Goal: Information Seeking & Learning: Learn about a topic

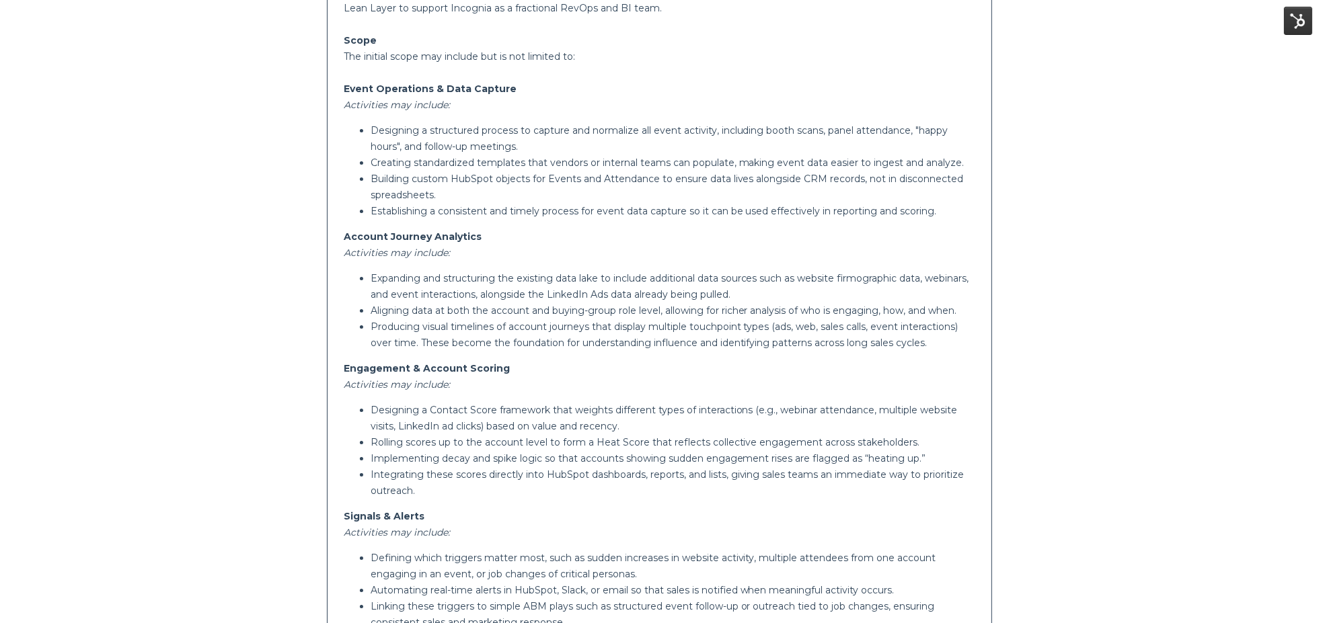
scroll to position [405, 0]
drag, startPoint x: 339, startPoint y: 87, endPoint x: 337, endPoint y: 130, distance: 43.1
click at [337, 130] on div "Comments from [PERSON_NAME] to support Incognia as a fractional RevOps and BI t…" at bounding box center [660, 480] width 666 height 1045
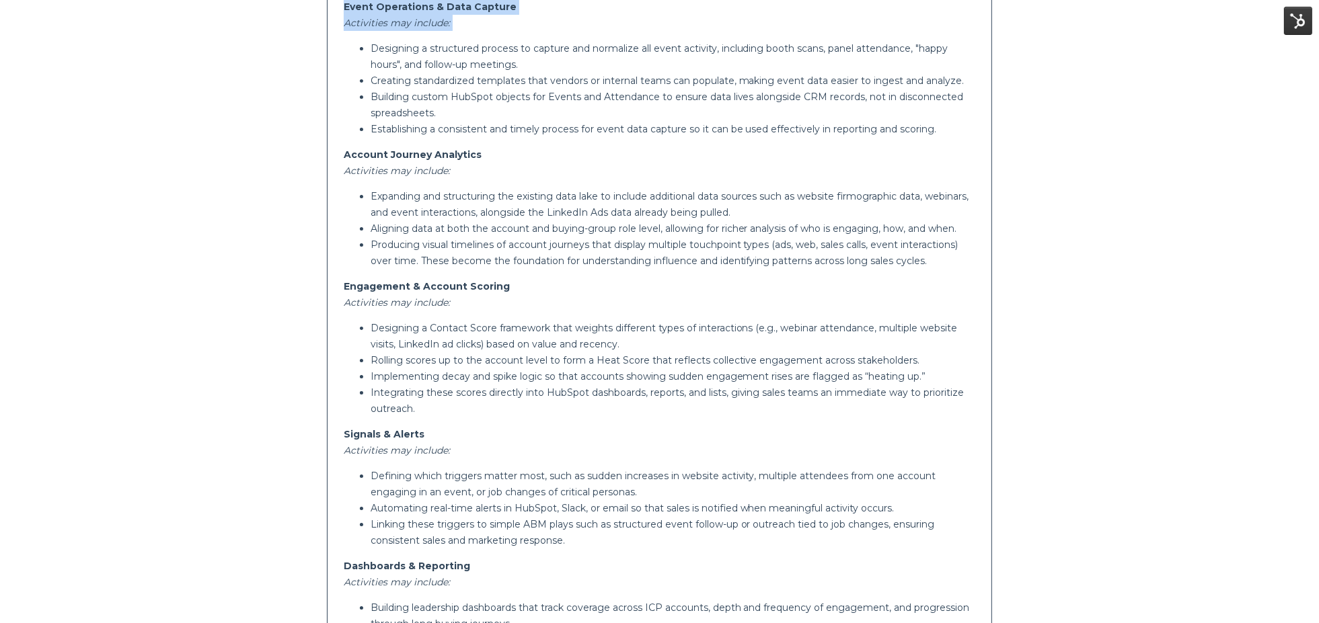
scroll to position [488, 0]
drag, startPoint x: 342, startPoint y: 151, endPoint x: 493, endPoint y: 169, distance: 152.3
click at [493, 169] on div "Comments from [PERSON_NAME] to support Incognia as a fractional RevOps and BI t…" at bounding box center [660, 398] width 666 height 1045
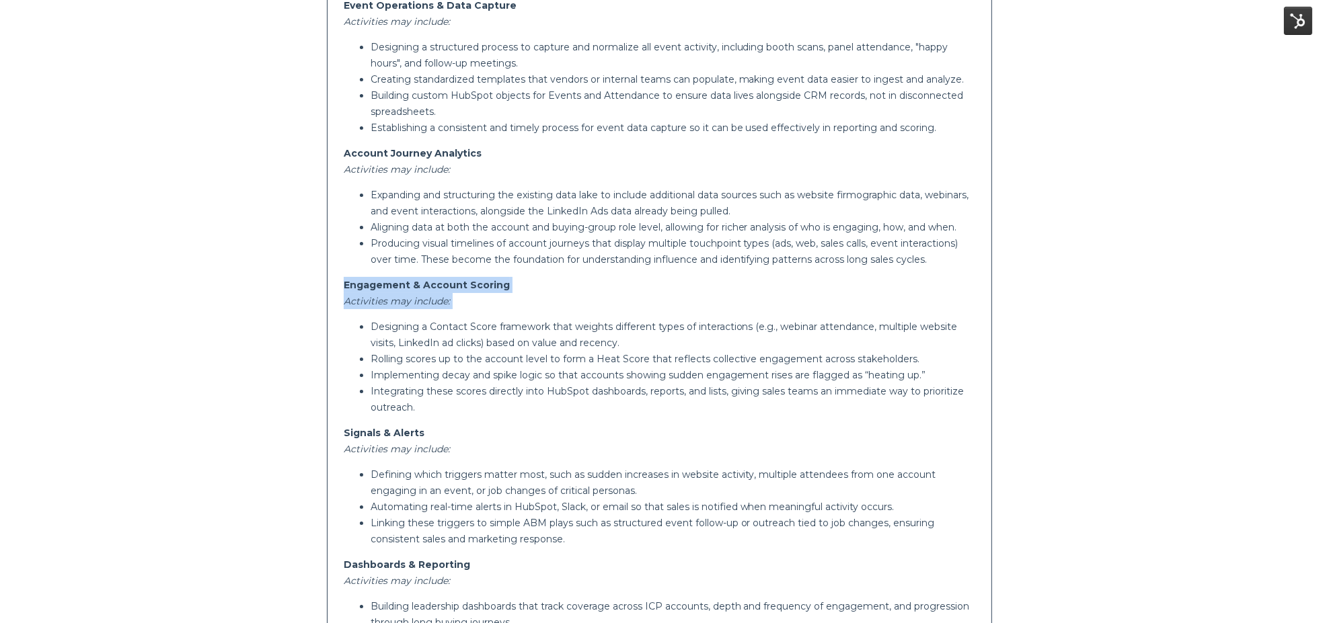
drag, startPoint x: 344, startPoint y: 284, endPoint x: 310, endPoint y: 327, distance: 54.5
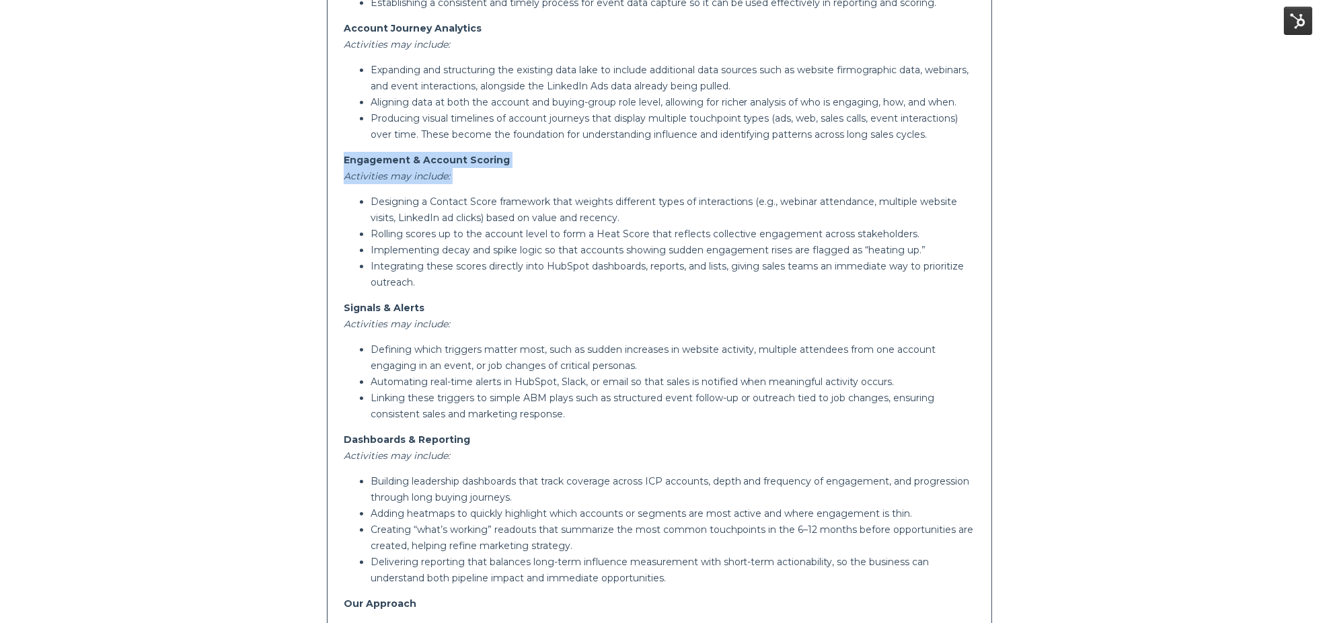
scroll to position [616, 0]
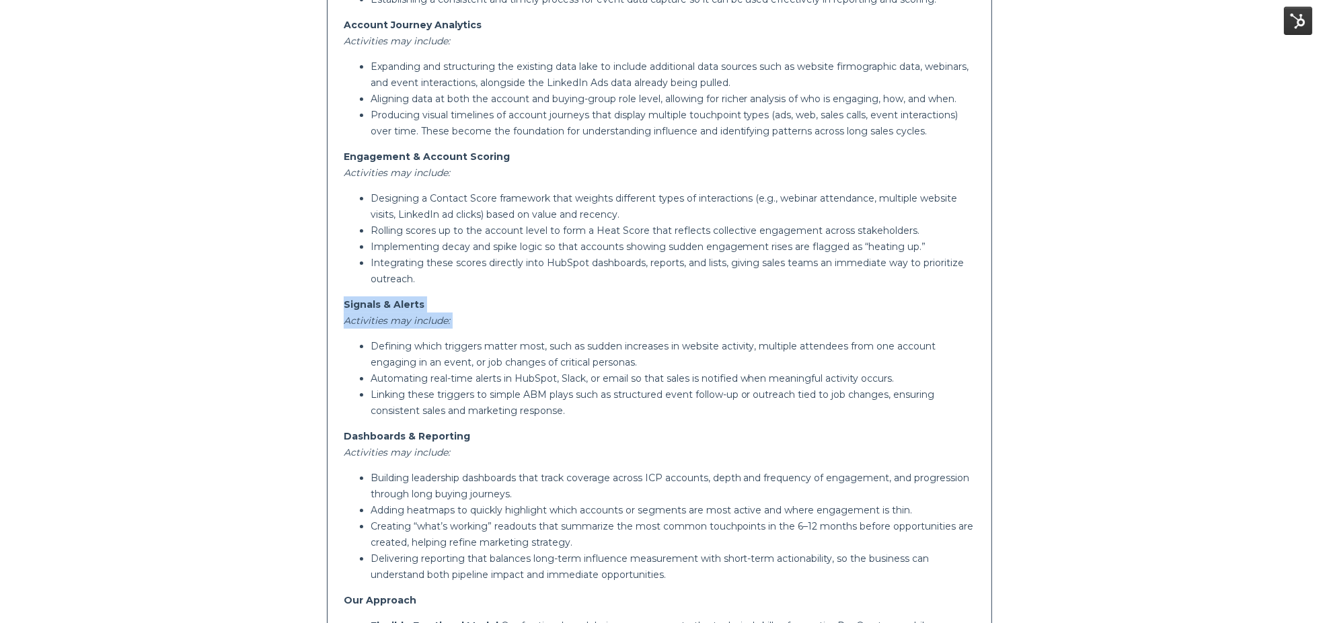
drag, startPoint x: 336, startPoint y: 305, endPoint x: 319, endPoint y: 347, distance: 45.6
click at [320, 347] on div "Comments from [PERSON_NAME] to support Incognia as a fractional RevOps and BI t…" at bounding box center [660, 269] width 686 height 1045
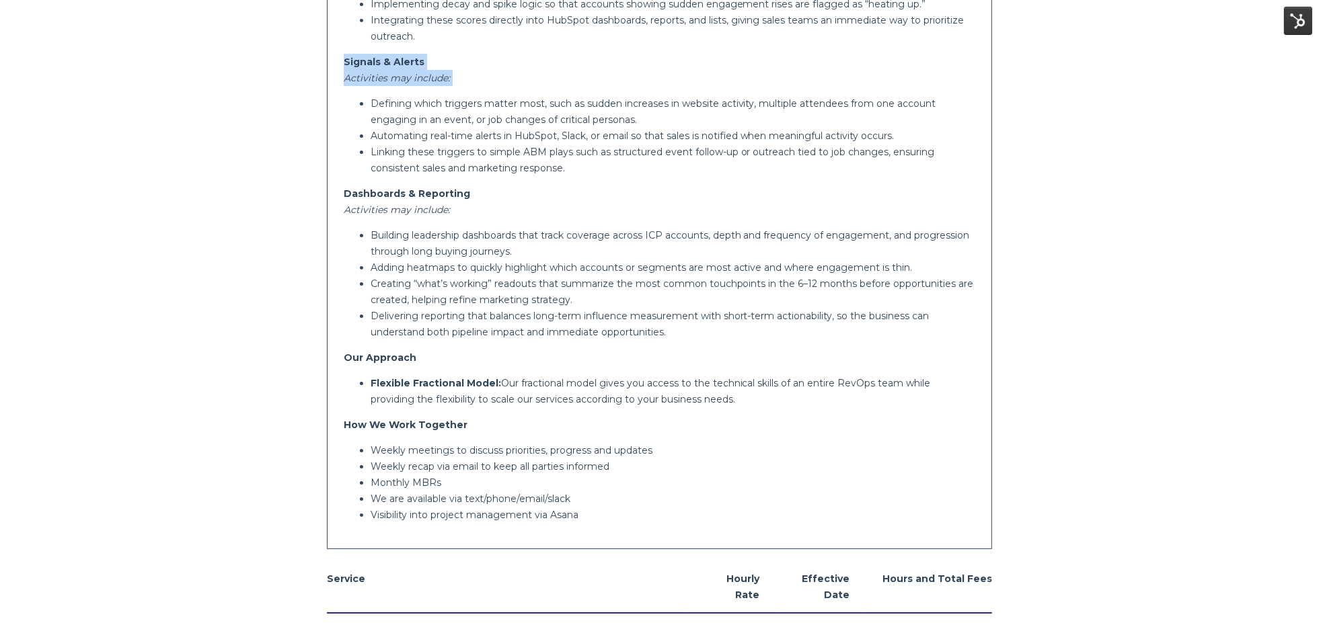
scroll to position [861, 0]
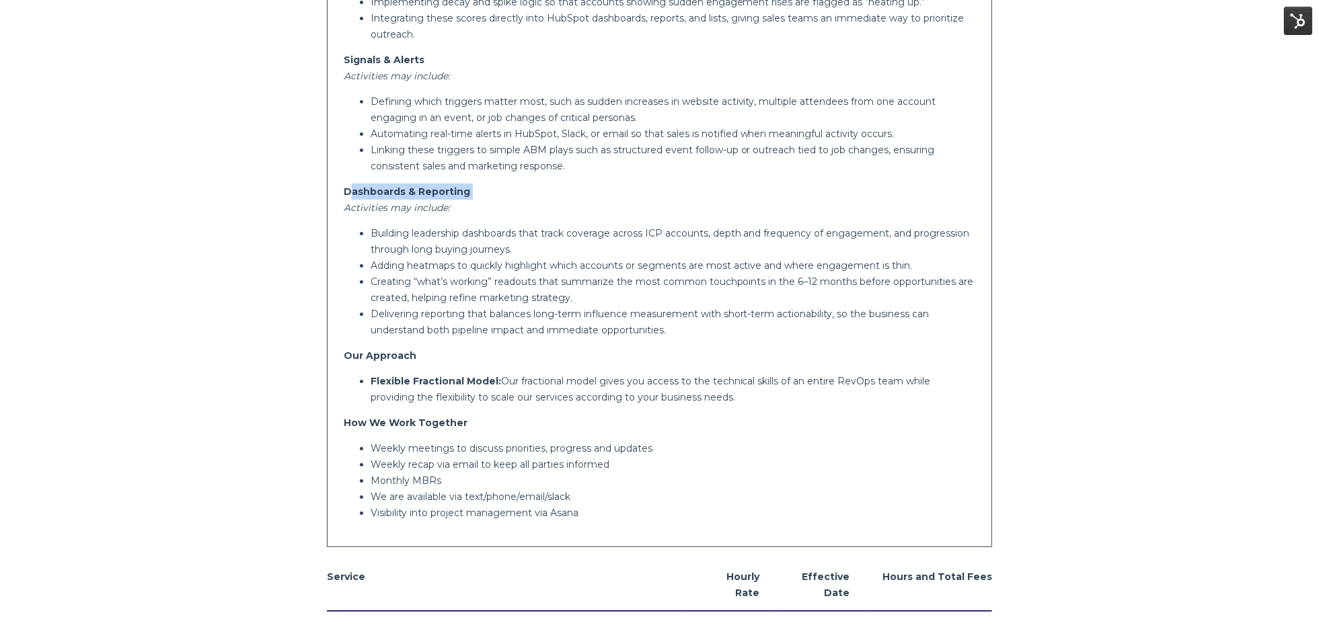
drag, startPoint x: 350, startPoint y: 190, endPoint x: 341, endPoint y: 212, distance: 24.1
click at [341, 212] on div "Comments from [PERSON_NAME] to support Incognia as a fractional RevOps and BI t…" at bounding box center [660, 24] width 666 height 1045
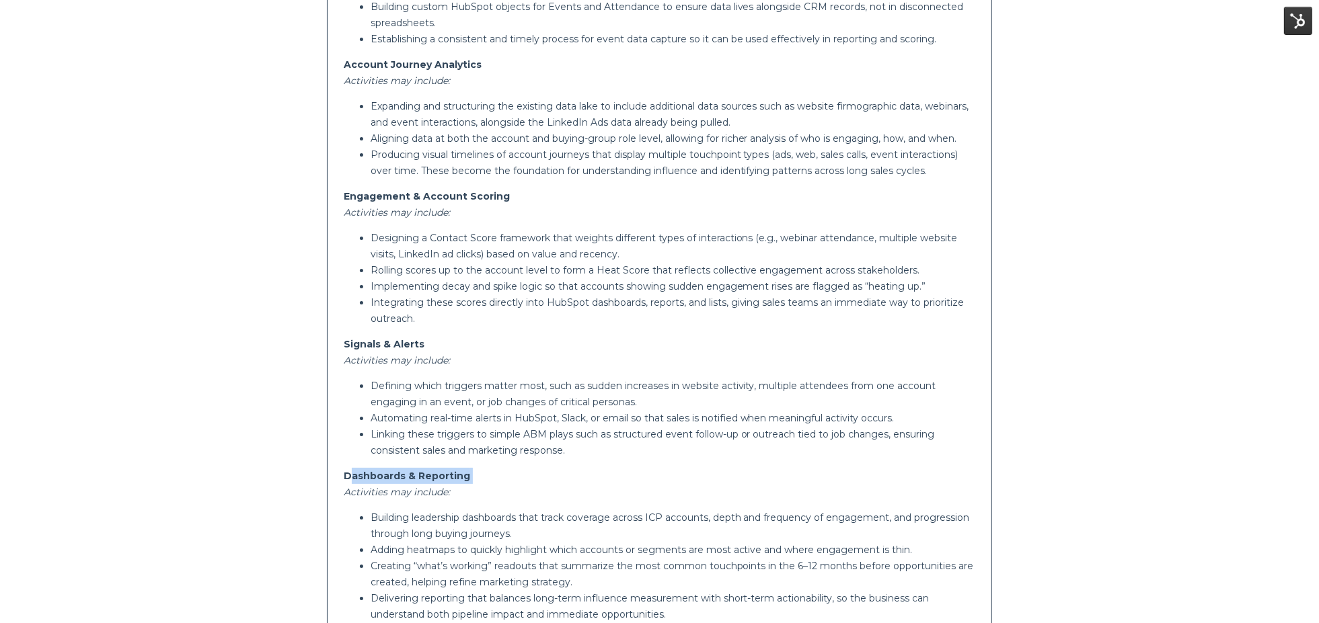
scroll to position [597, 0]
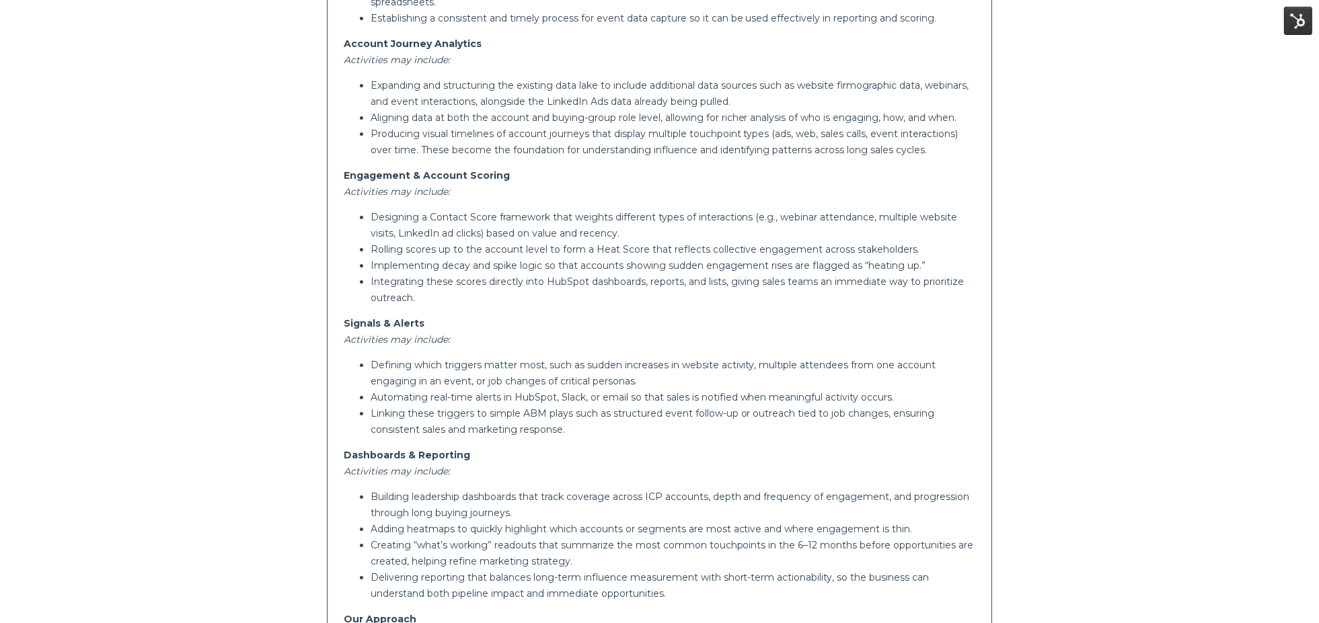
click at [393, 449] on strong "Dashboards & Reporting" at bounding box center [407, 455] width 126 height 12
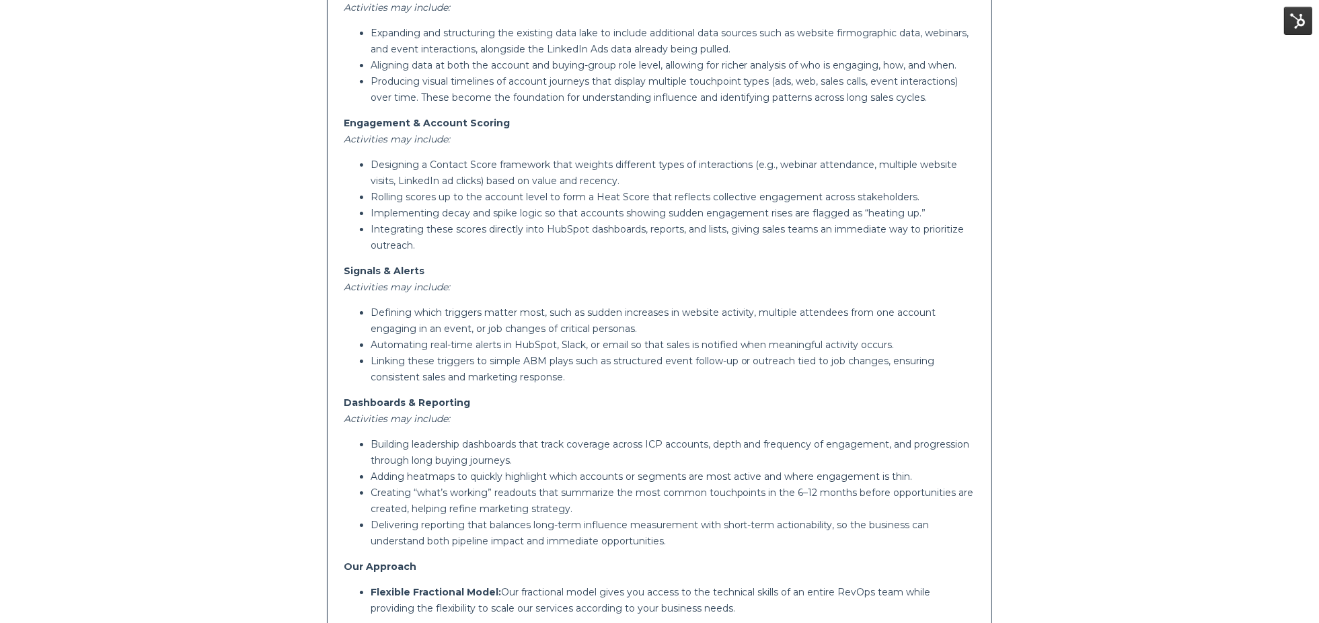
scroll to position [653, 0]
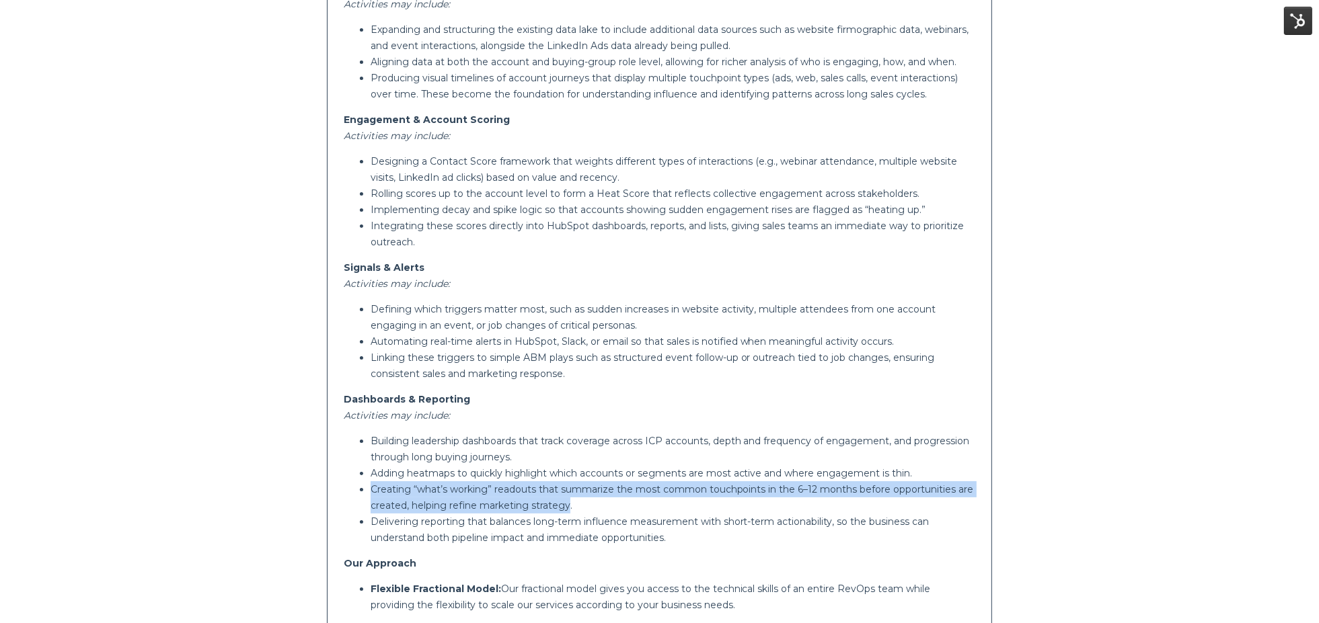
drag, startPoint x: 369, startPoint y: 488, endPoint x: 570, endPoint y: 508, distance: 201.4
click at [570, 508] on ul "Building leadership dashboards that track coverage across ICP accounts, depth a…" at bounding box center [660, 489] width 632 height 113
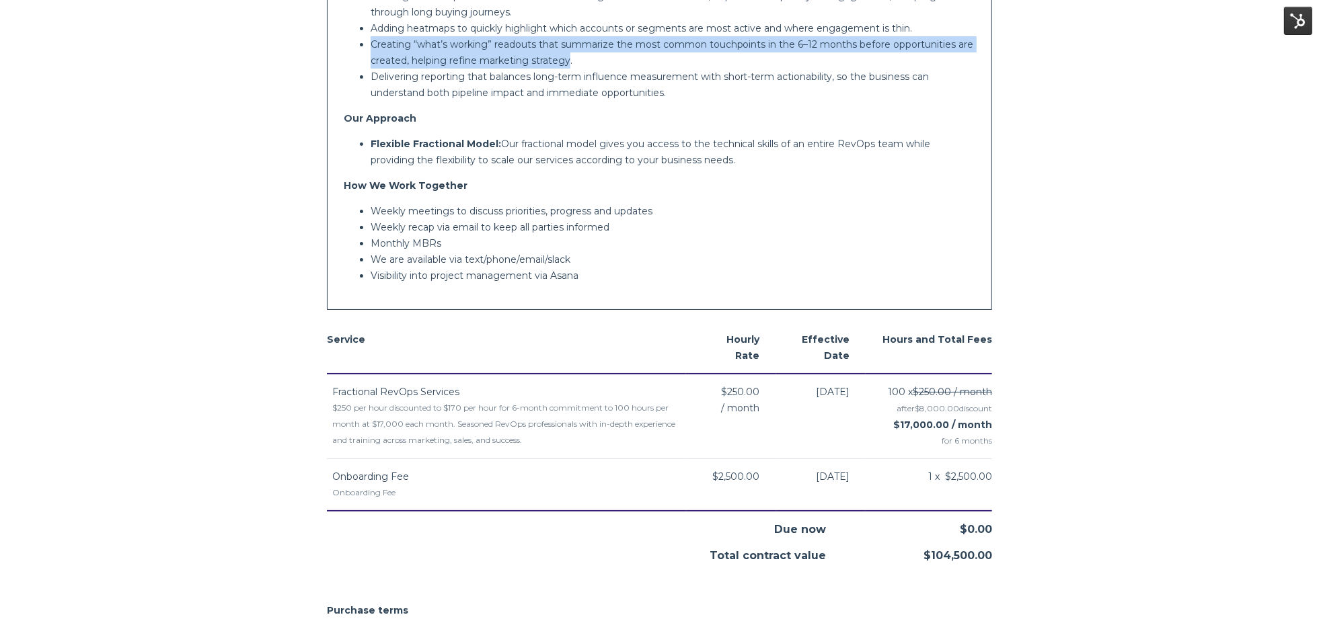
scroll to position [1147, 0]
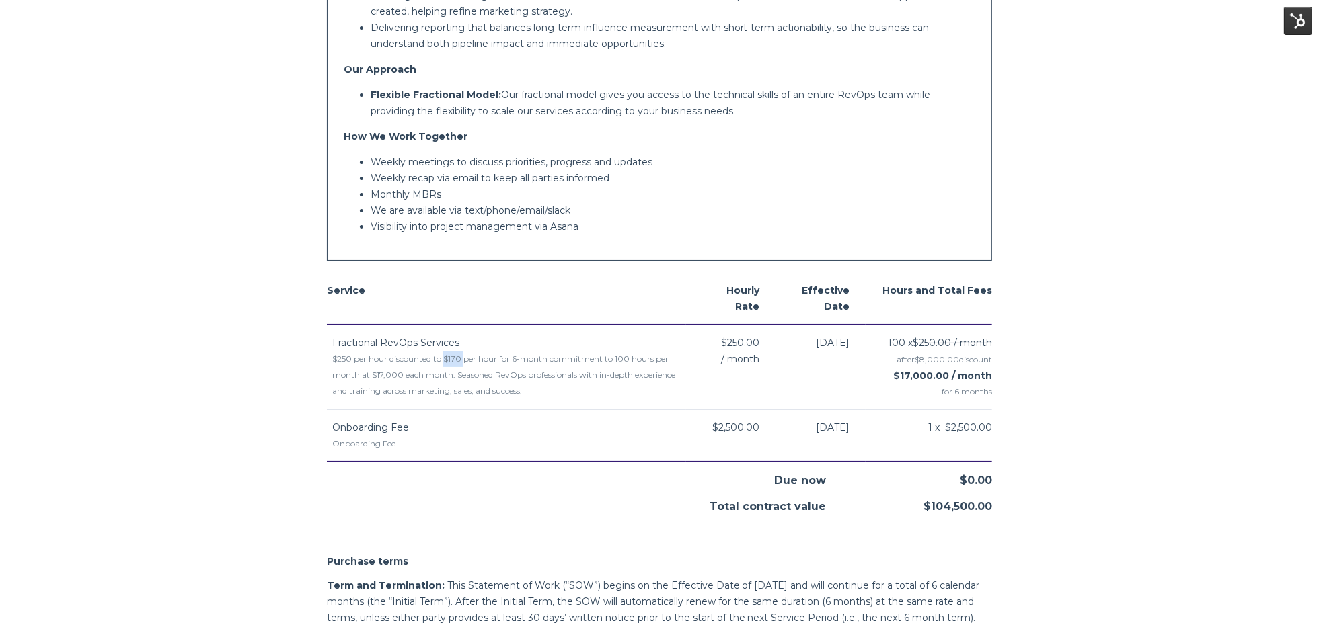
drag, startPoint x: 468, startPoint y: 356, endPoint x: 450, endPoint y: 356, distance: 18.2
click at [450, 356] on div "$250 per hour discounted to $170 per hour for 6-month commitment to 100 hours p…" at bounding box center [509, 375] width 354 height 48
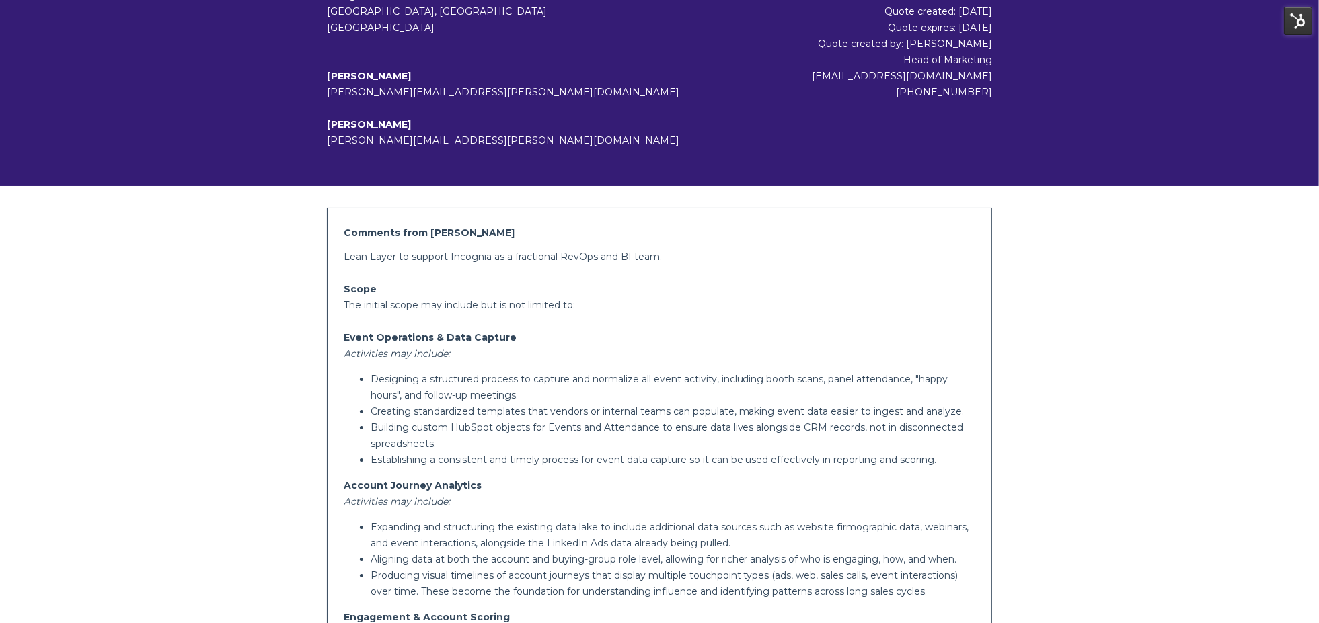
scroll to position [151, 0]
